Goal: Obtain resource: Obtain resource

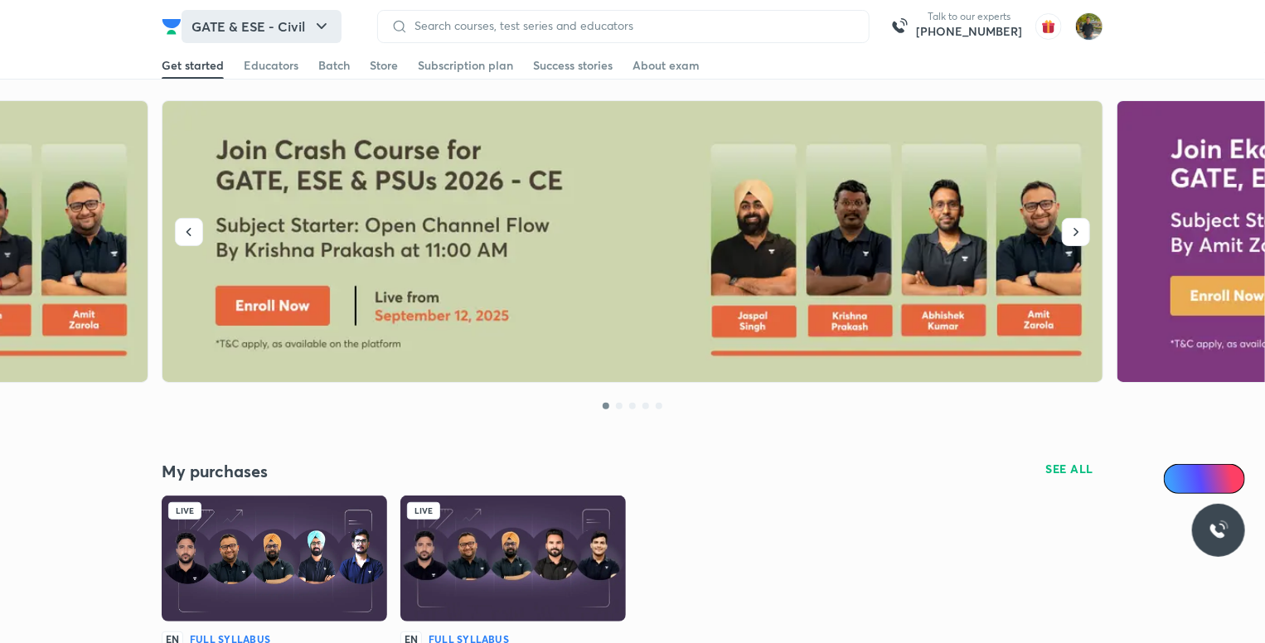
click at [299, 22] on button "GATE & ESE - Civil" at bounding box center [262, 26] width 160 height 33
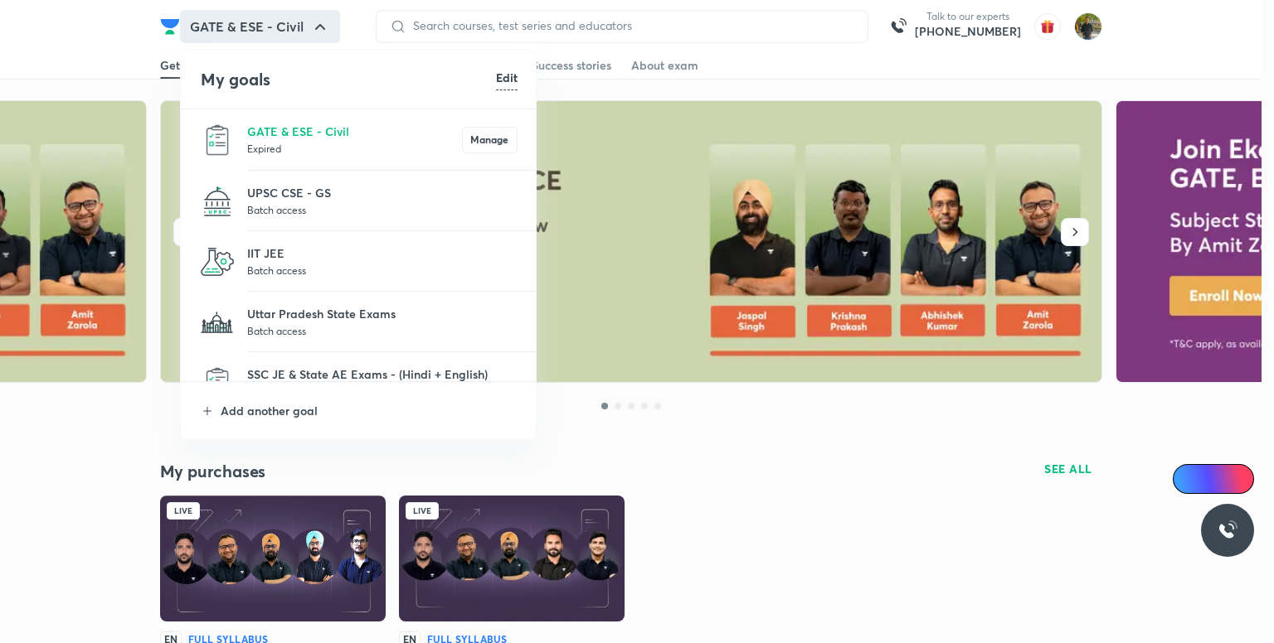
click at [328, 326] on p "Batch access" at bounding box center [382, 331] width 270 height 17
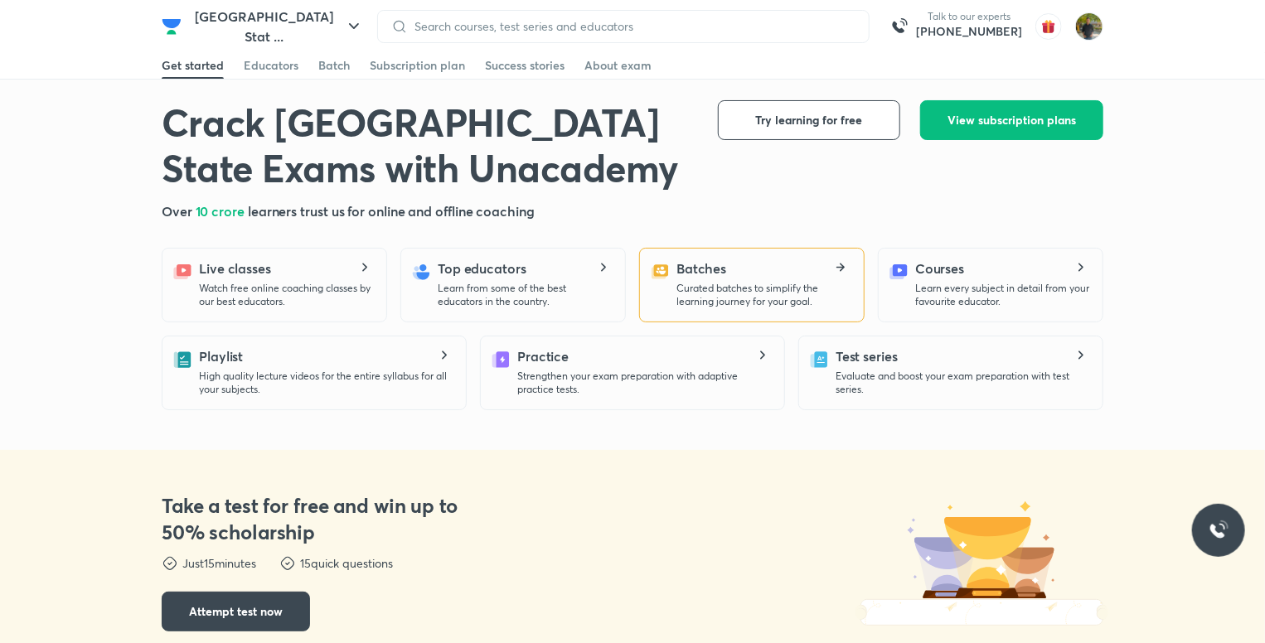
click at [663, 261] on icon at bounding box center [660, 272] width 20 height 27
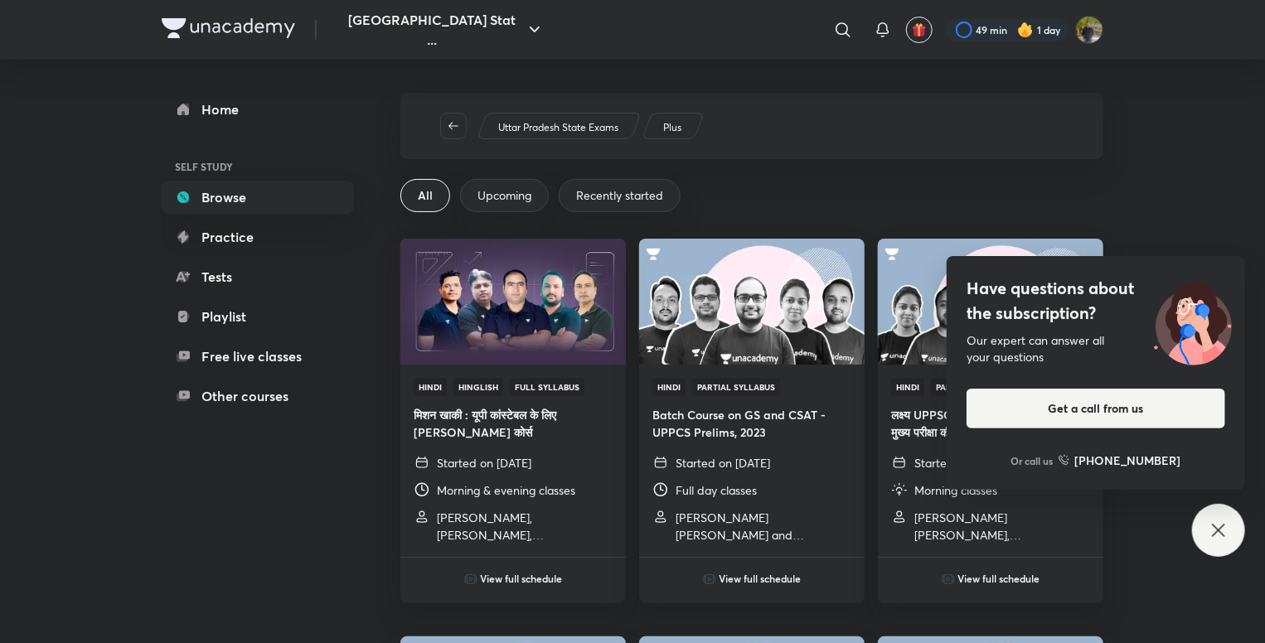
click at [1221, 517] on div "Have questions about the subscription? Our expert can answer all your questions…" at bounding box center [1218, 530] width 53 height 53
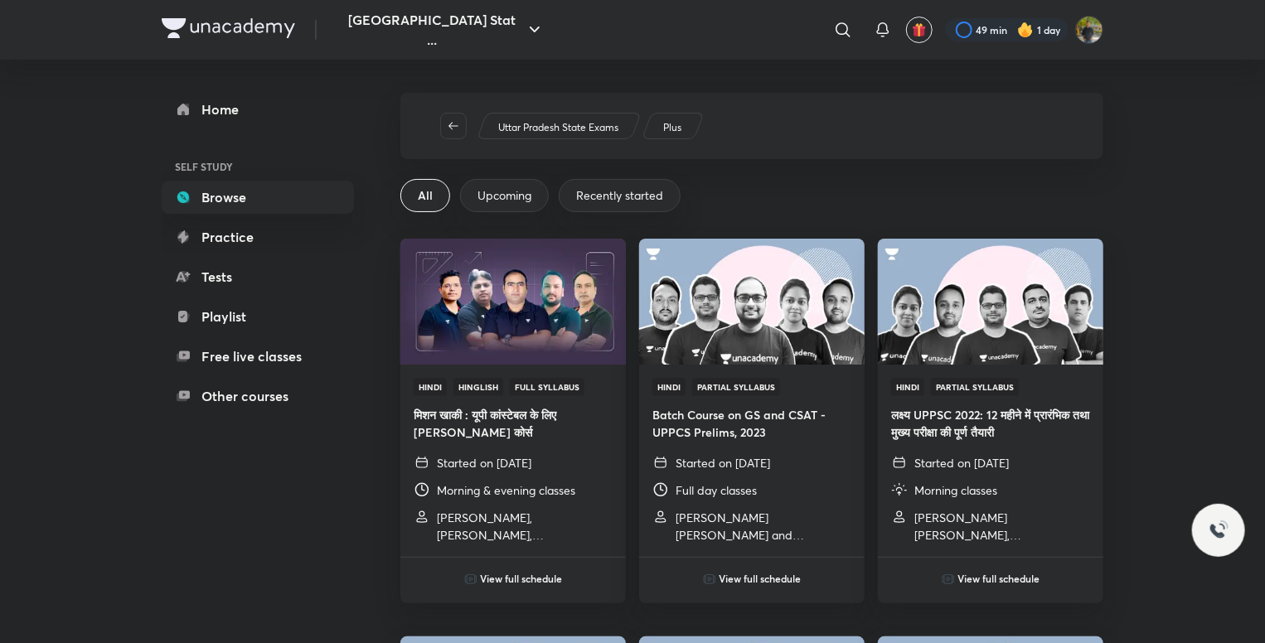
click at [596, 129] on p "Uttar Pradesh State Exams" at bounding box center [558, 127] width 120 height 15
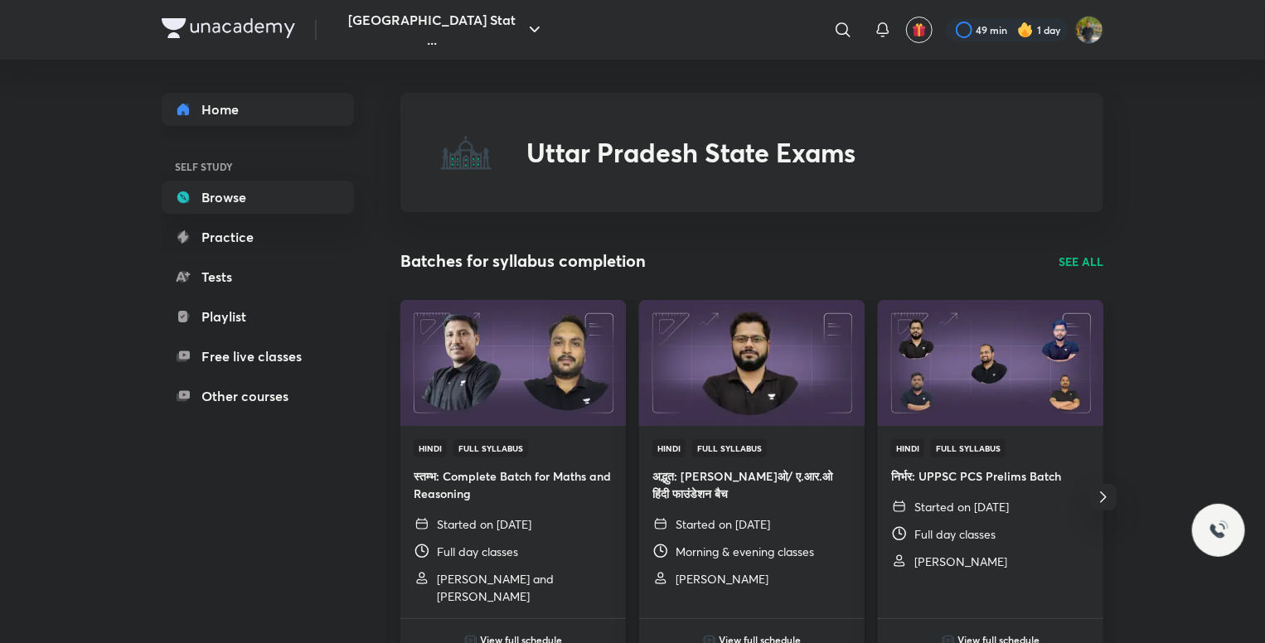
click at [267, 110] on link "Home" at bounding box center [258, 109] width 192 height 33
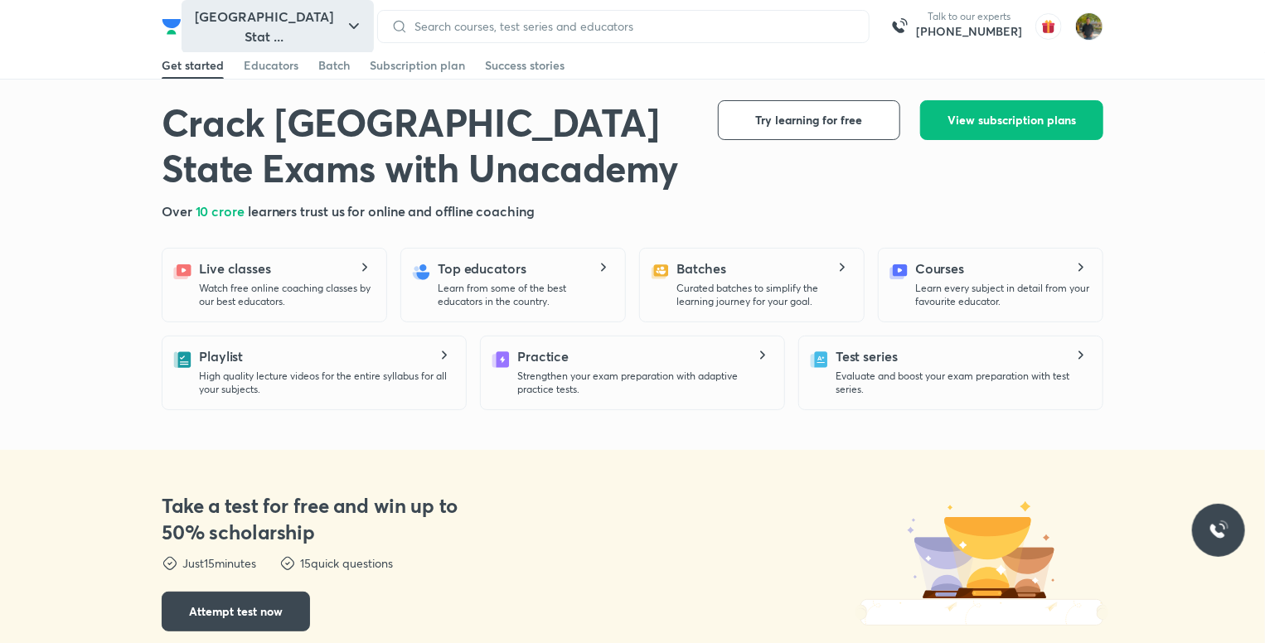
click at [236, 20] on button "[GEOGRAPHIC_DATA] Stat ..." at bounding box center [278, 26] width 192 height 53
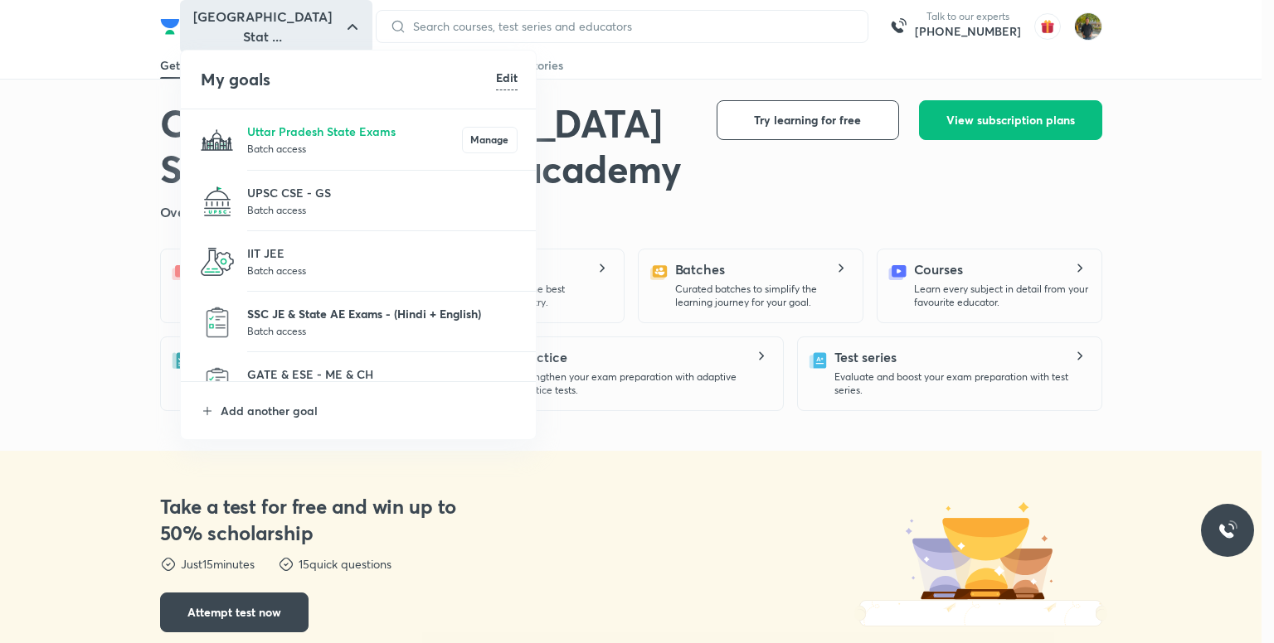
click at [305, 321] on p "SSC JE & State AE Exams - (Hindi + English)" at bounding box center [382, 313] width 270 height 17
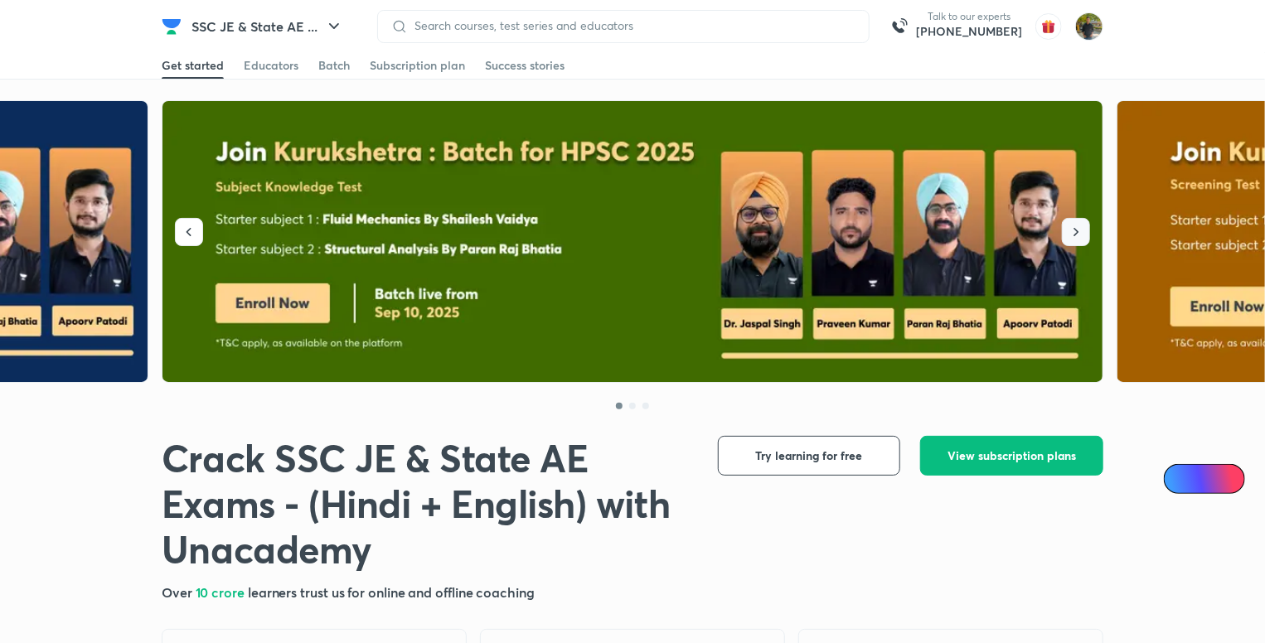
click at [1080, 227] on icon "button" at bounding box center [1076, 232] width 17 height 17
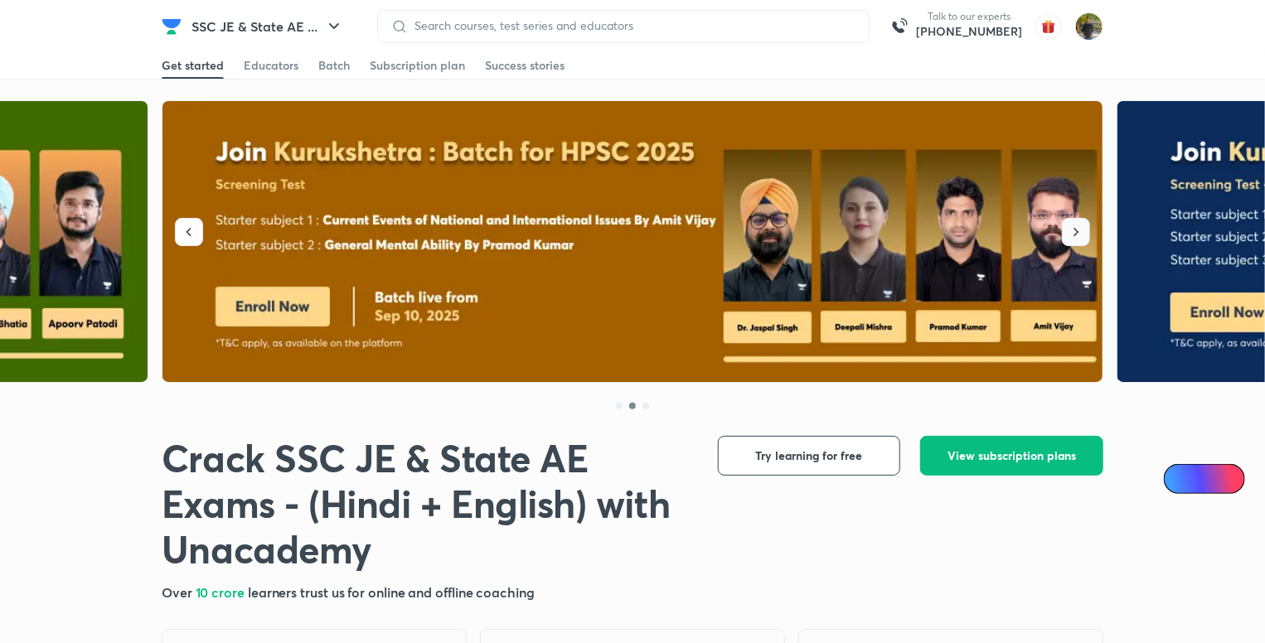
click at [1080, 227] on icon "button" at bounding box center [1076, 232] width 17 height 17
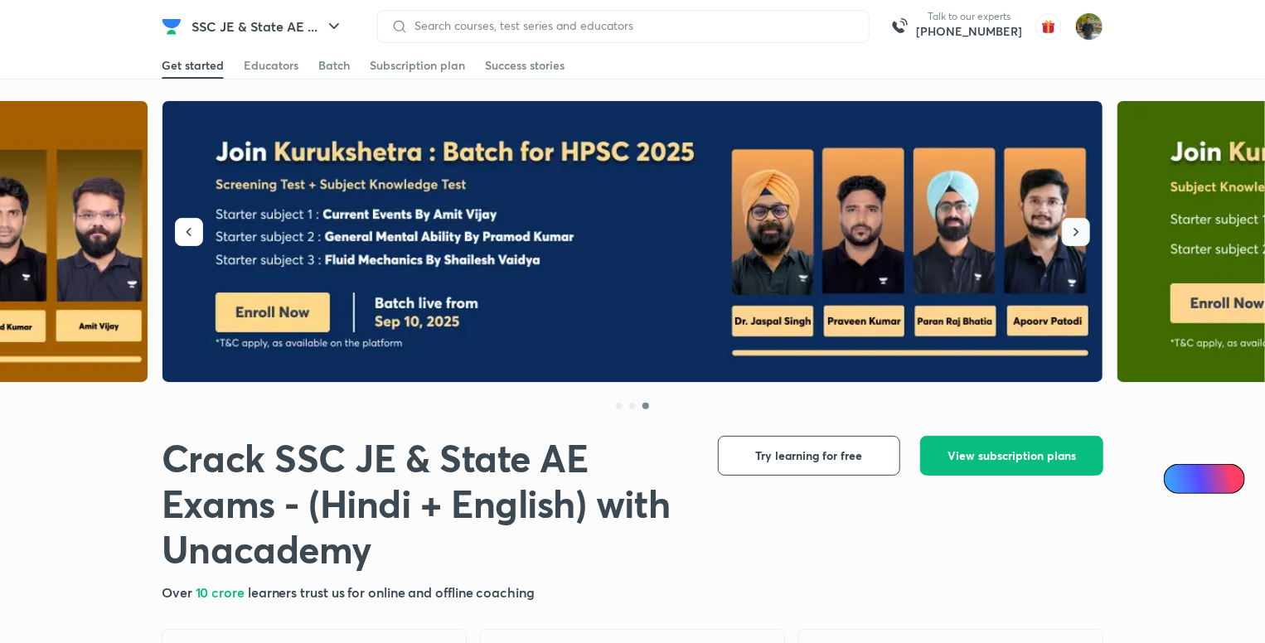
click at [1080, 227] on icon "button" at bounding box center [1076, 232] width 17 height 17
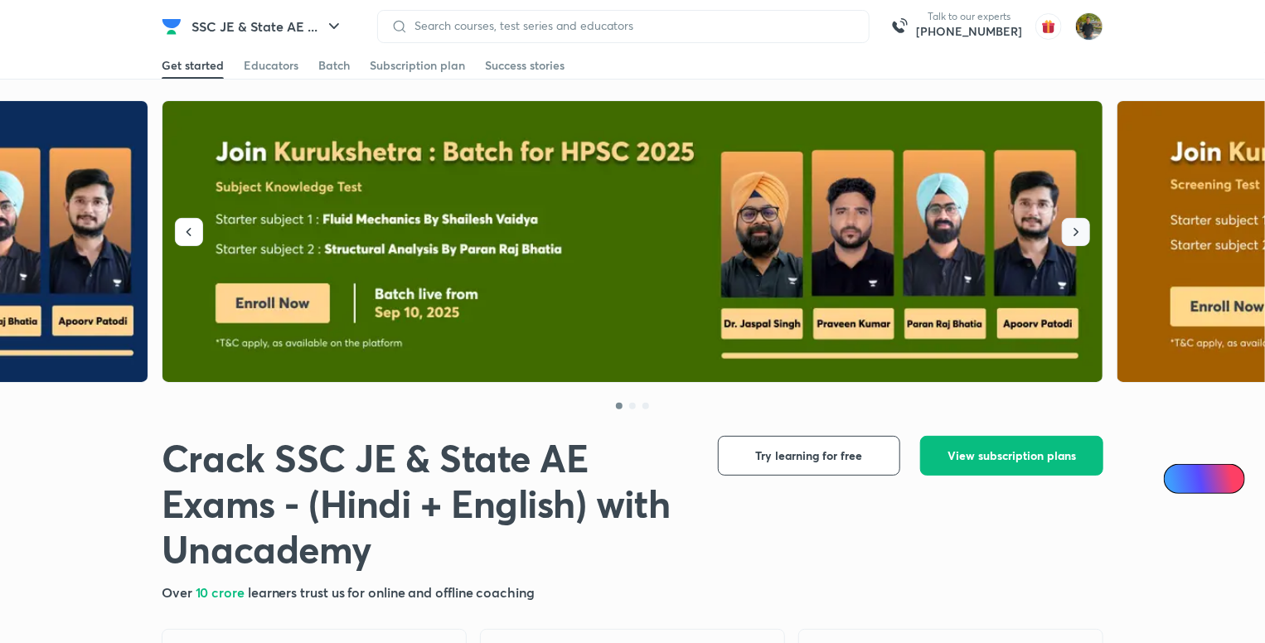
click at [1080, 227] on icon "button" at bounding box center [1076, 232] width 17 height 17
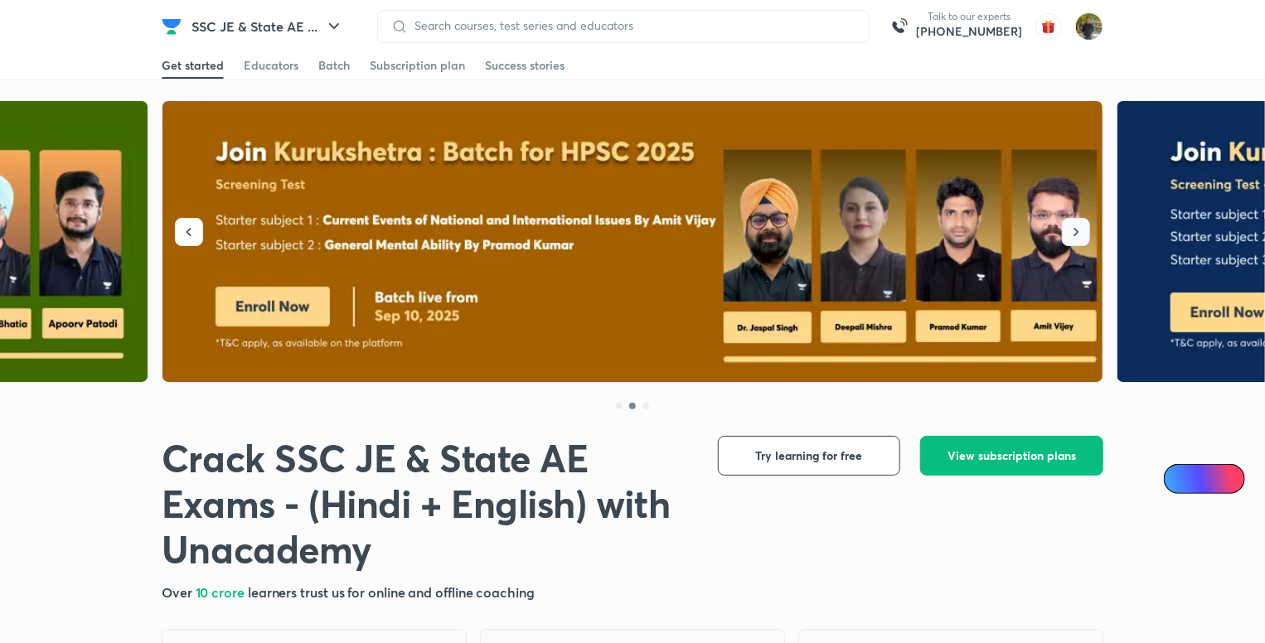
click at [1080, 227] on icon "button" at bounding box center [1076, 232] width 17 height 17
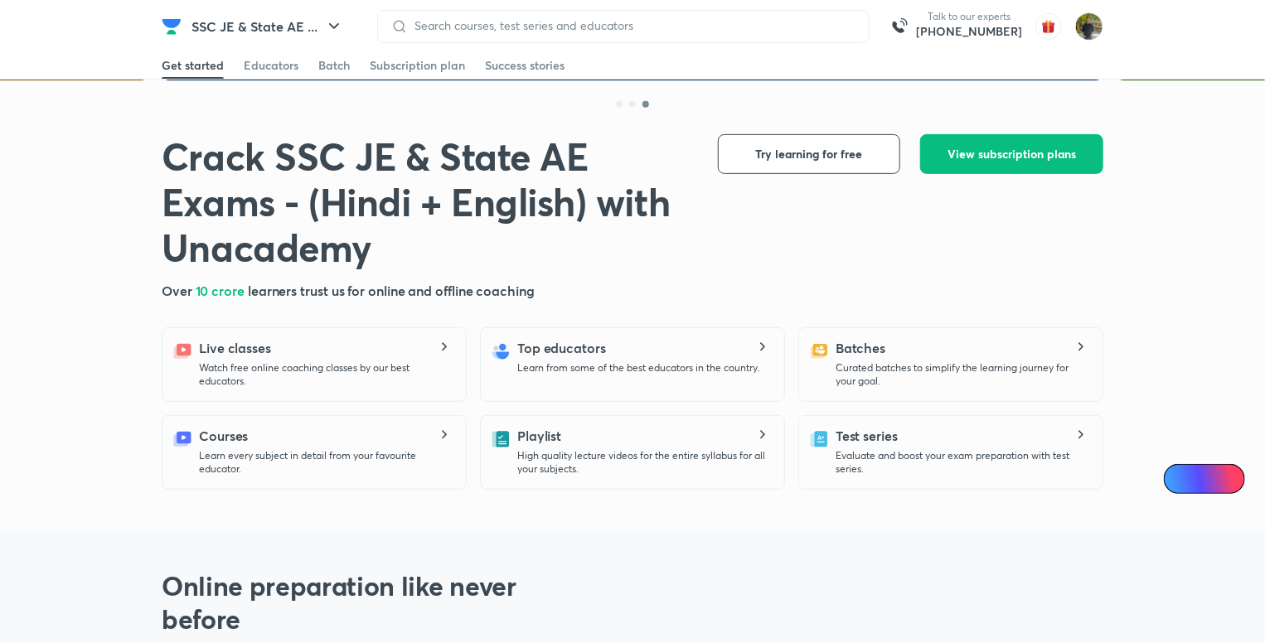
scroll to position [415, 0]
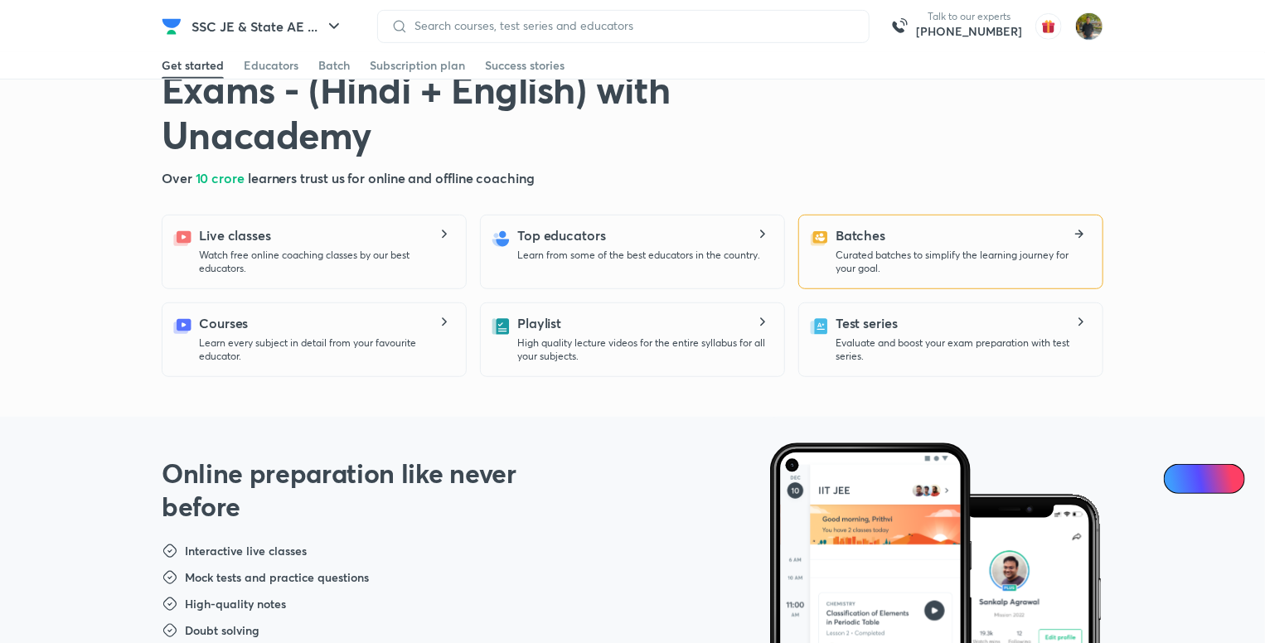
click at [846, 260] on p "Curated batches to simplify the learning journey for your goal." at bounding box center [963, 262] width 254 height 27
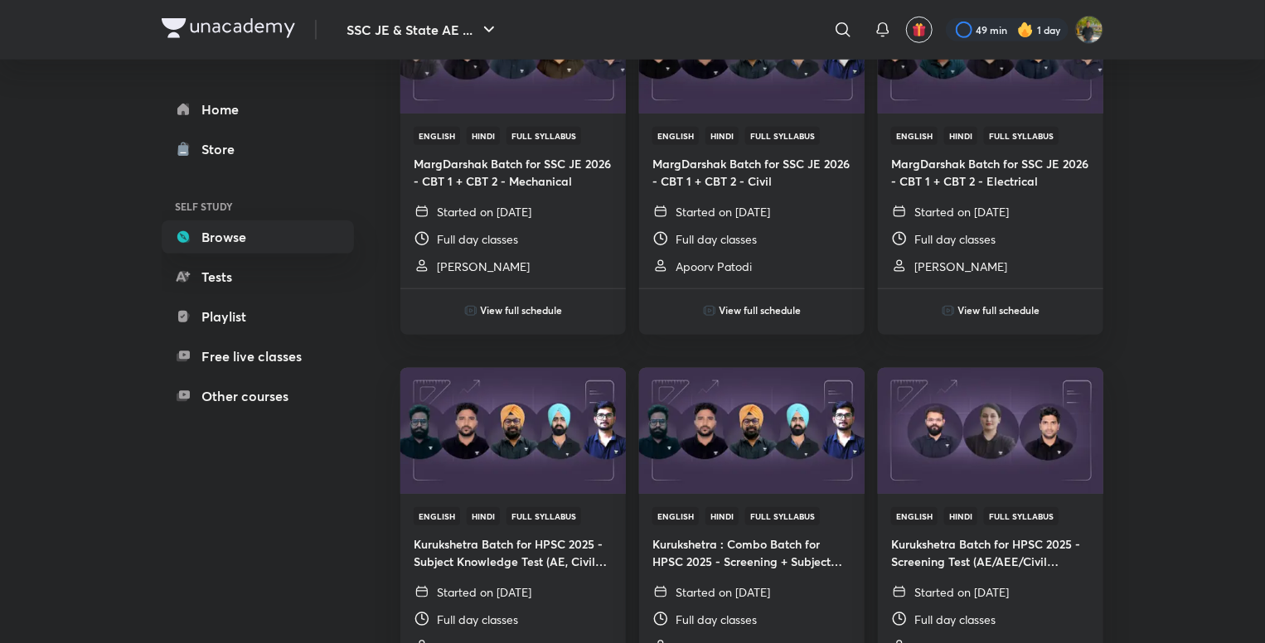
scroll to position [488, 0]
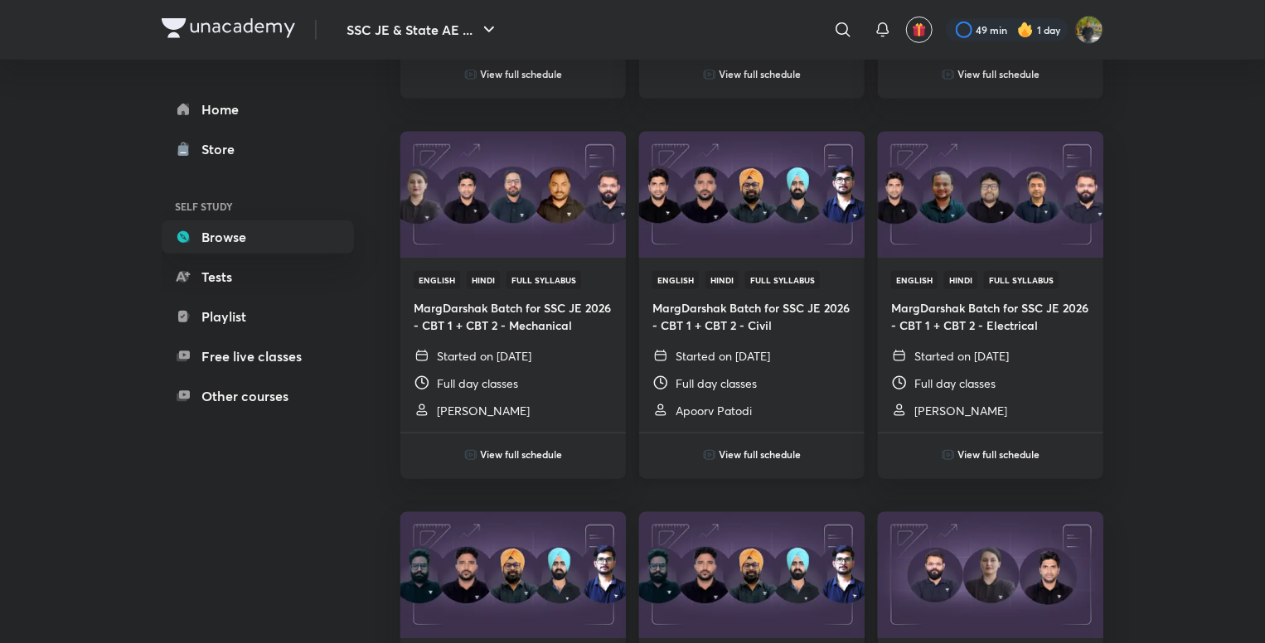
click at [766, 447] on h6 "View full schedule" at bounding box center [761, 454] width 82 height 15
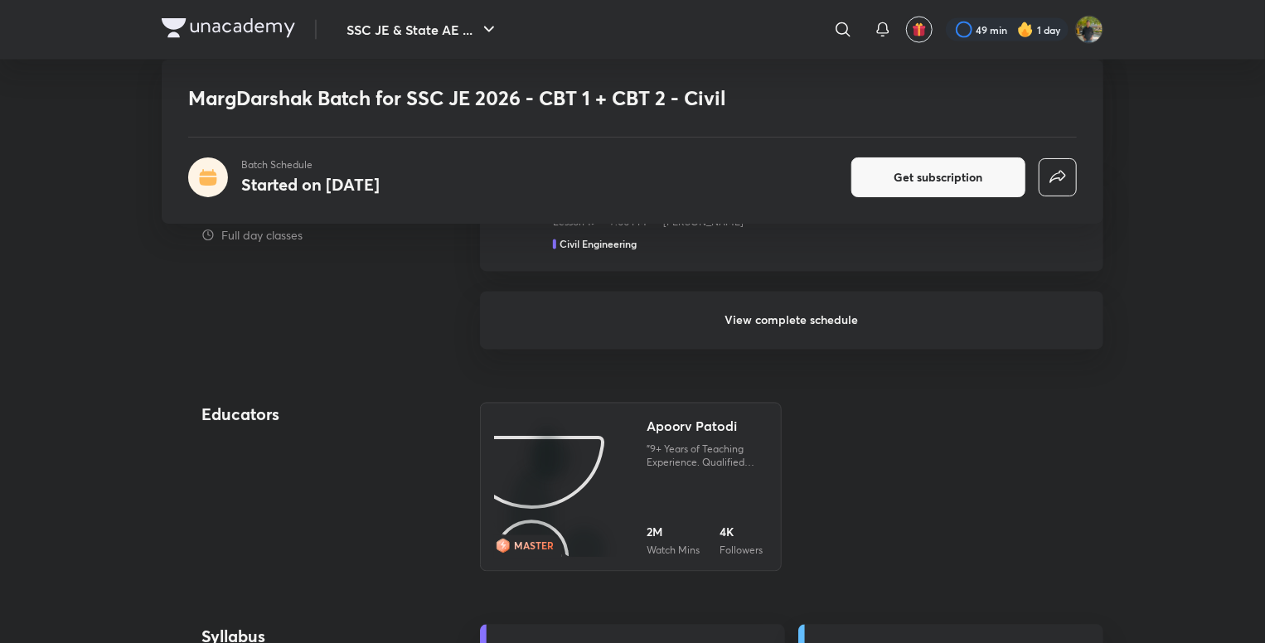
scroll to position [1161, 0]
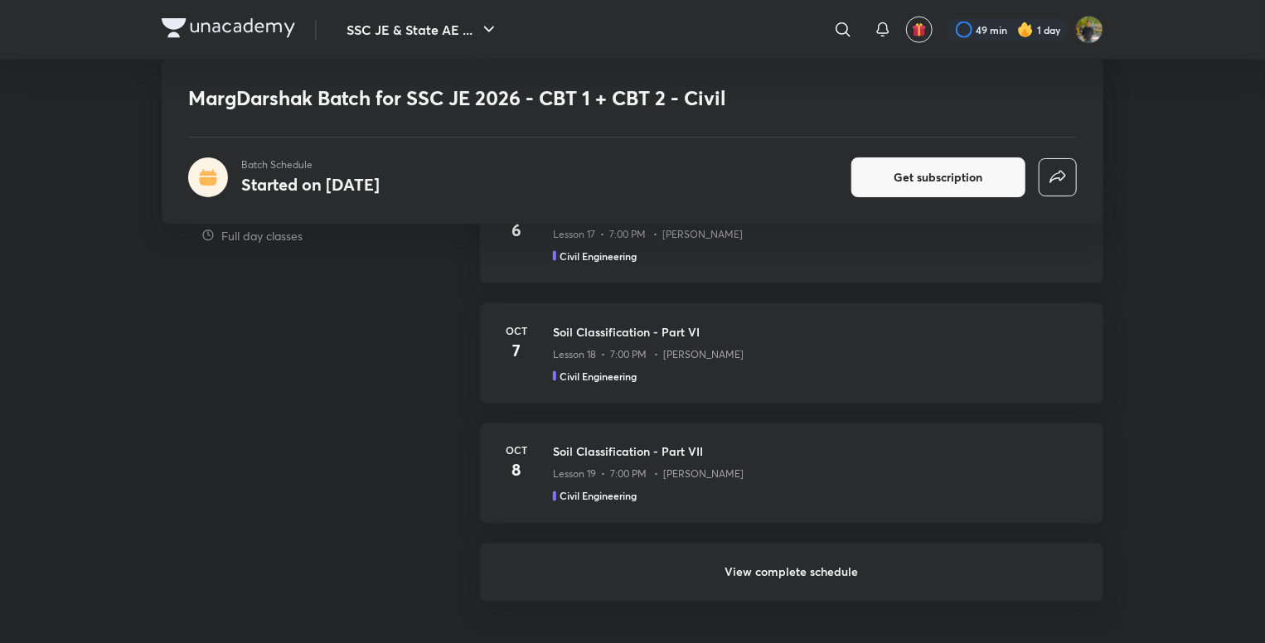
click at [807, 570] on h6 "View complete schedule" at bounding box center [792, 573] width 624 height 58
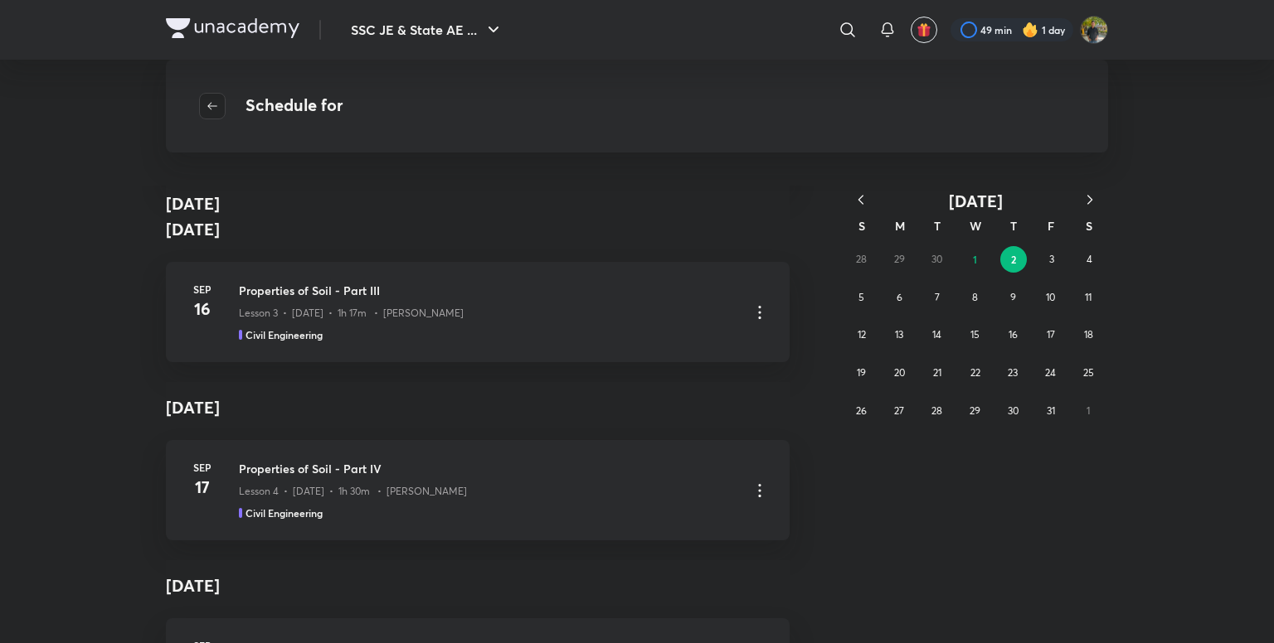
scroll to position [2649, 0]
click at [206, 97] on button "button" at bounding box center [212, 106] width 27 height 27
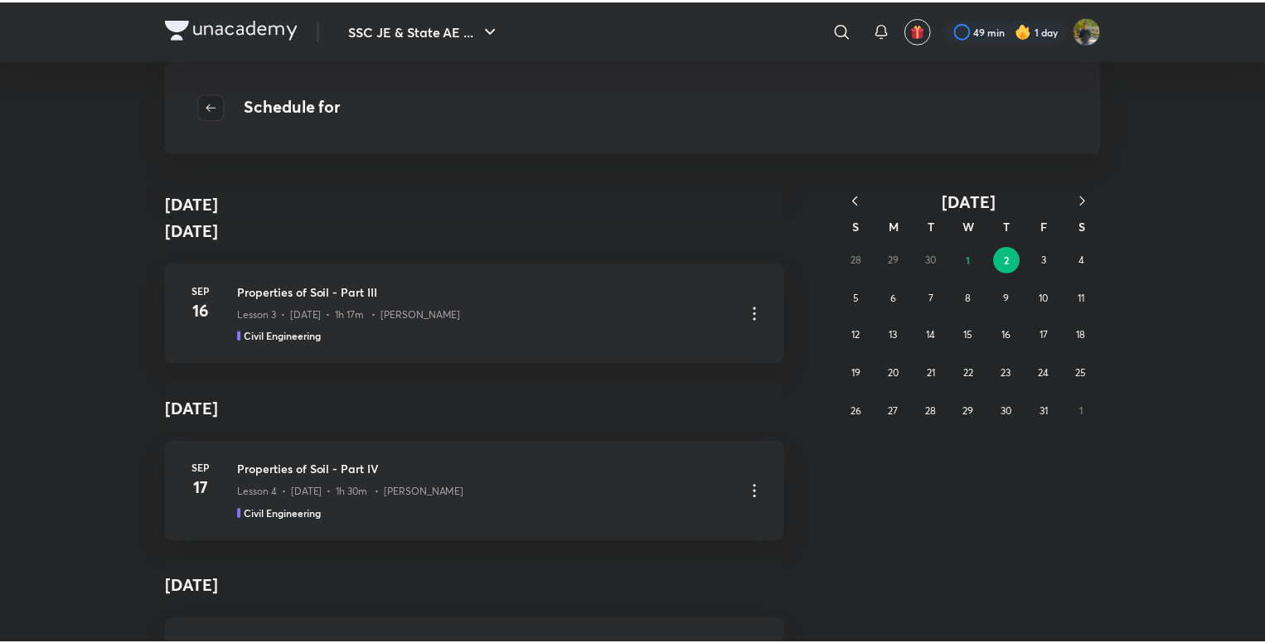
scroll to position [4966, 0]
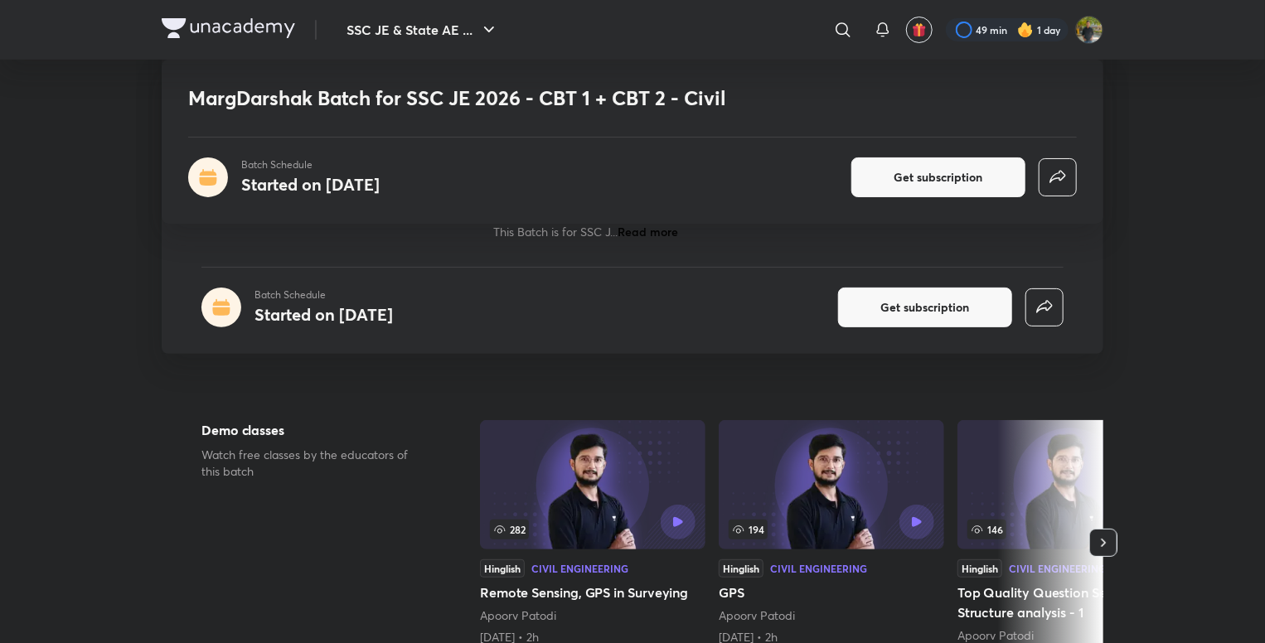
scroll to position [415, 0]
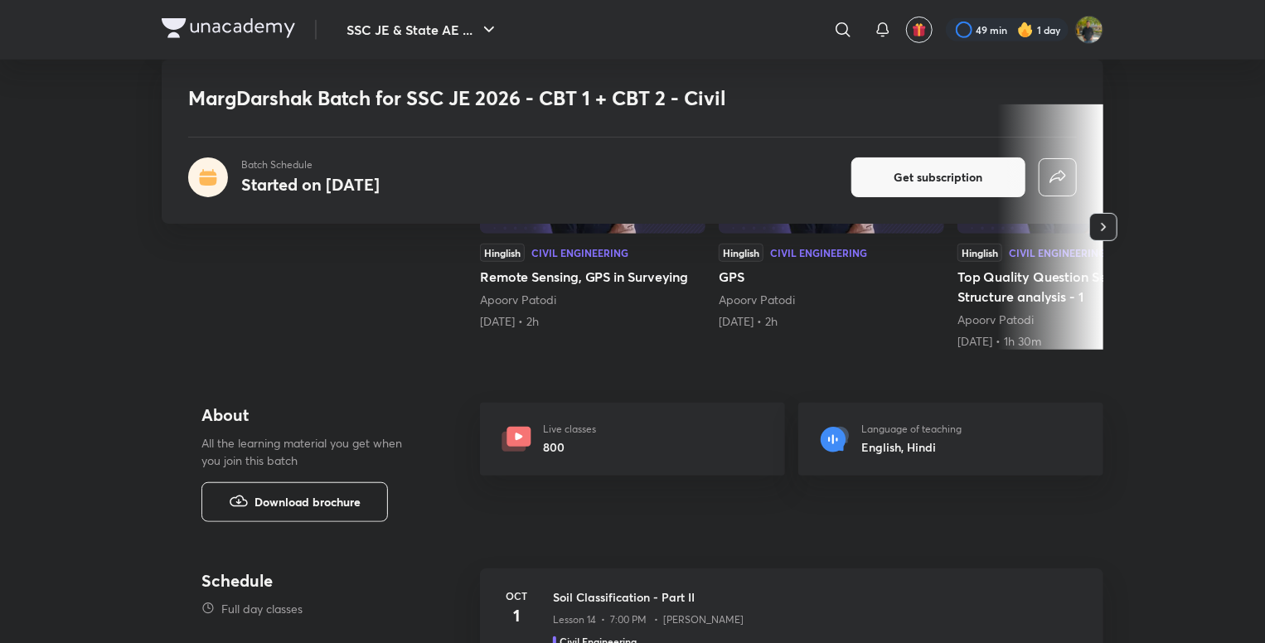
click at [323, 499] on span "Download brochure" at bounding box center [308, 502] width 106 height 18
click at [347, 501] on span "Download brochure" at bounding box center [308, 502] width 106 height 18
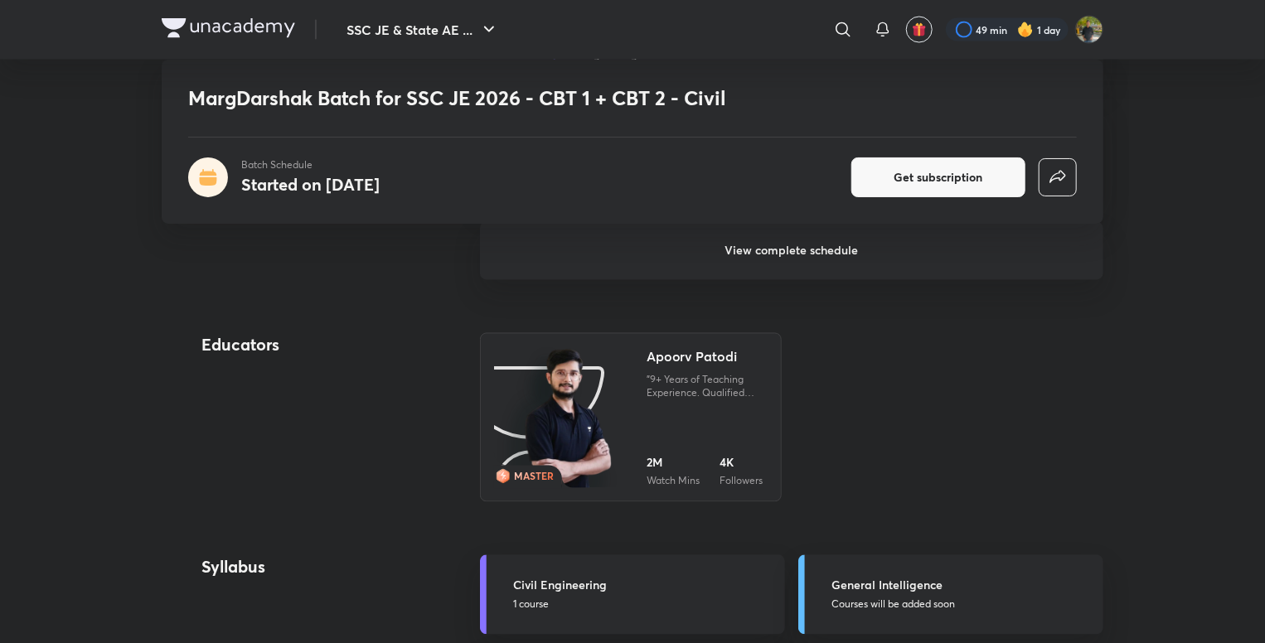
scroll to position [1576, 0]
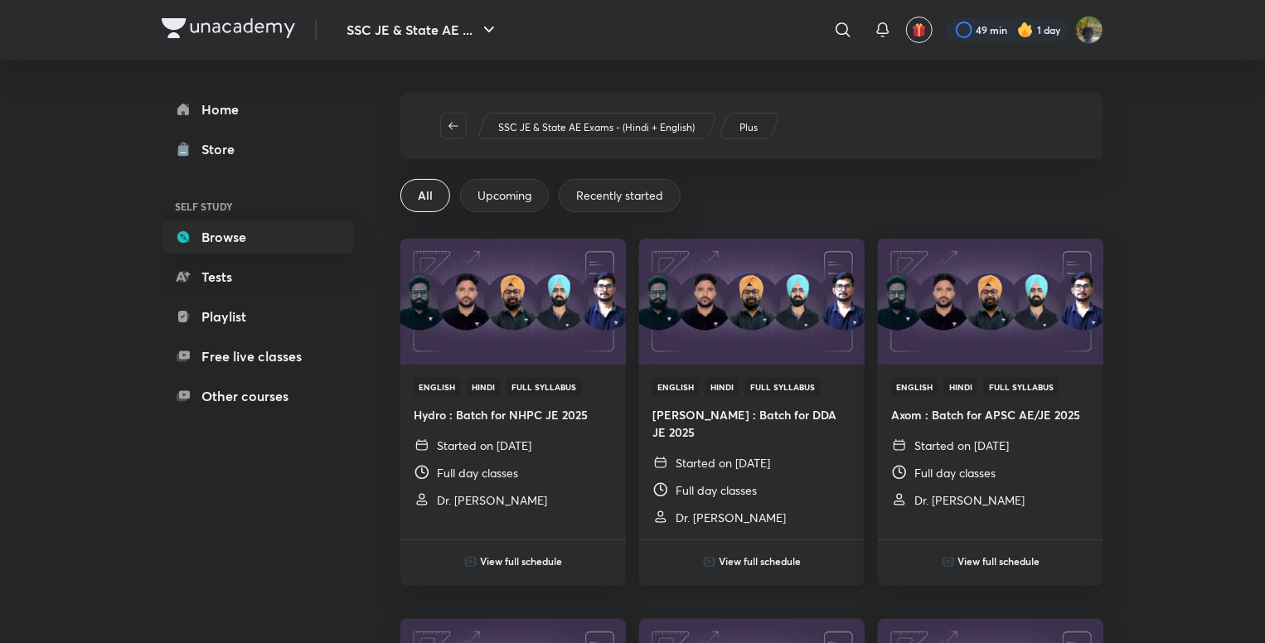
click at [803, 359] on img at bounding box center [752, 301] width 230 height 129
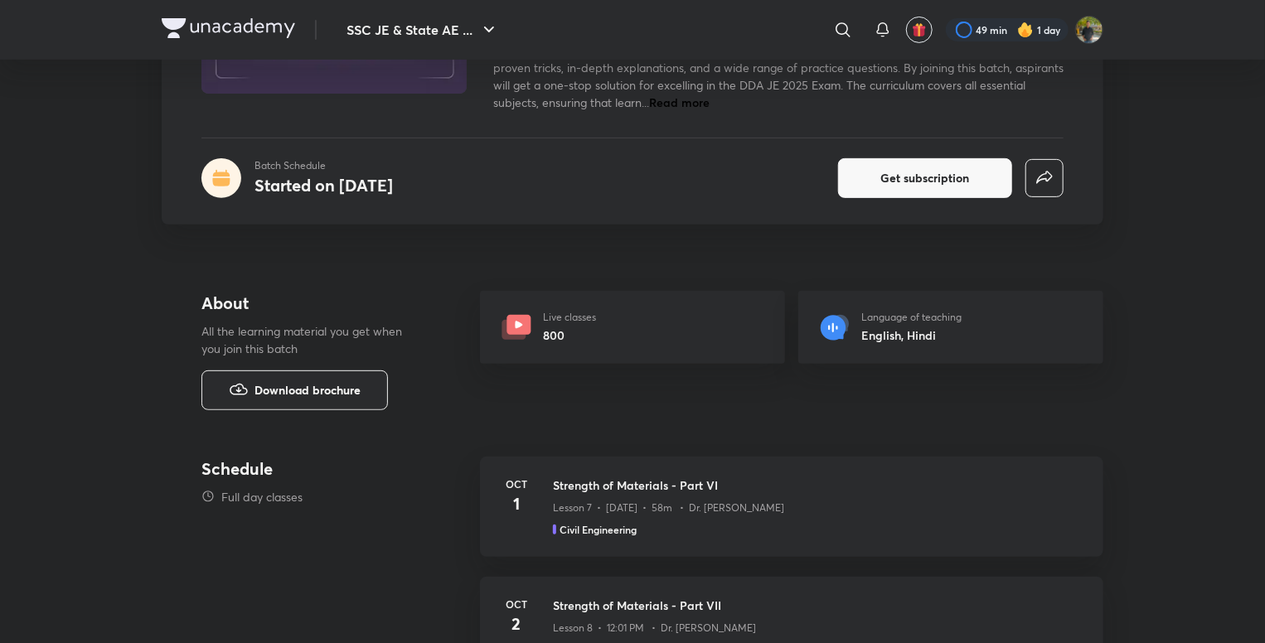
scroll to position [249, 0]
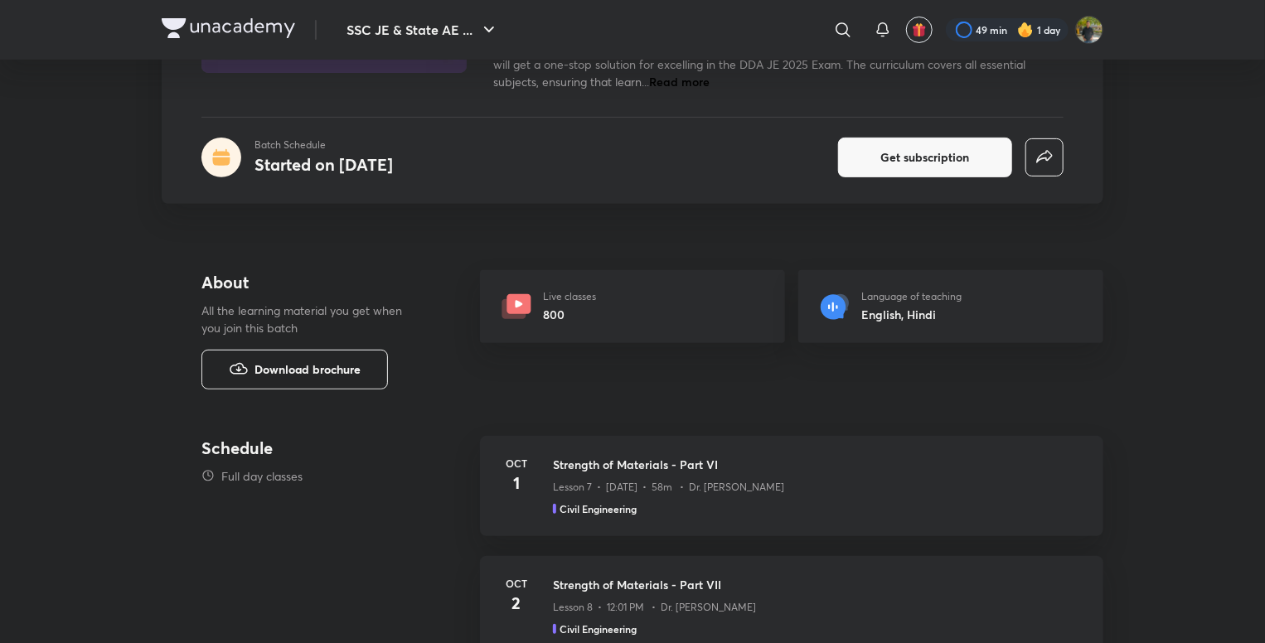
click at [322, 377] on span "Download brochure" at bounding box center [308, 370] width 106 height 18
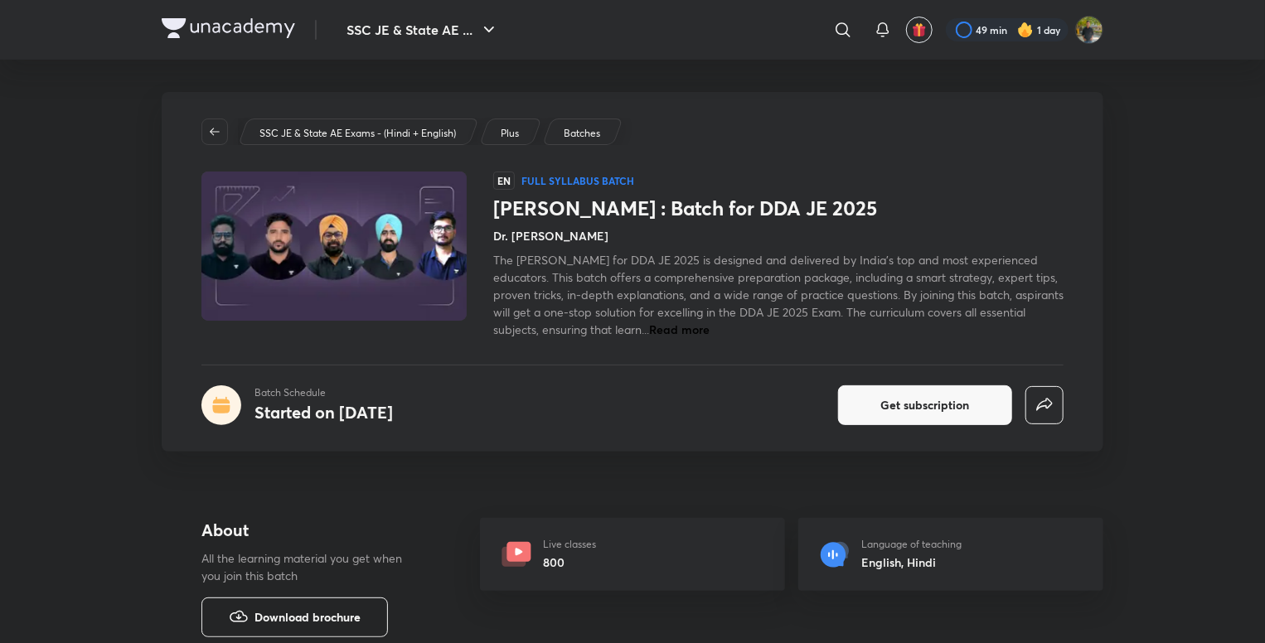
scroll to position [0, 0]
